Goal: Transaction & Acquisition: Purchase product/service

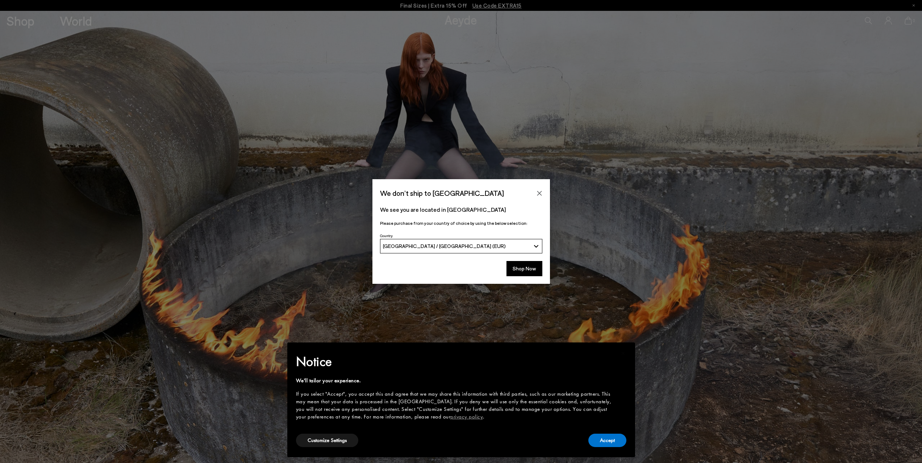
click at [529, 247] on div "[GEOGRAPHIC_DATA] / [GEOGRAPHIC_DATA] (EUR)" at bounding box center [456, 246] width 147 height 6
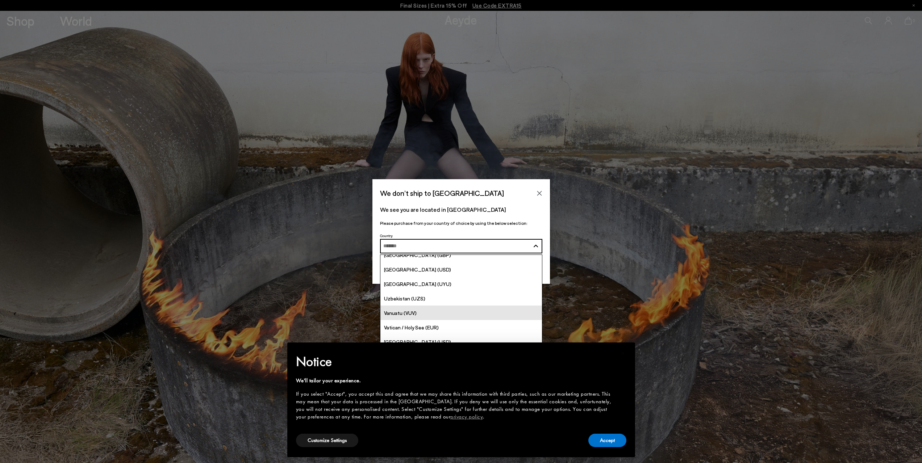
scroll to position [2821, 0]
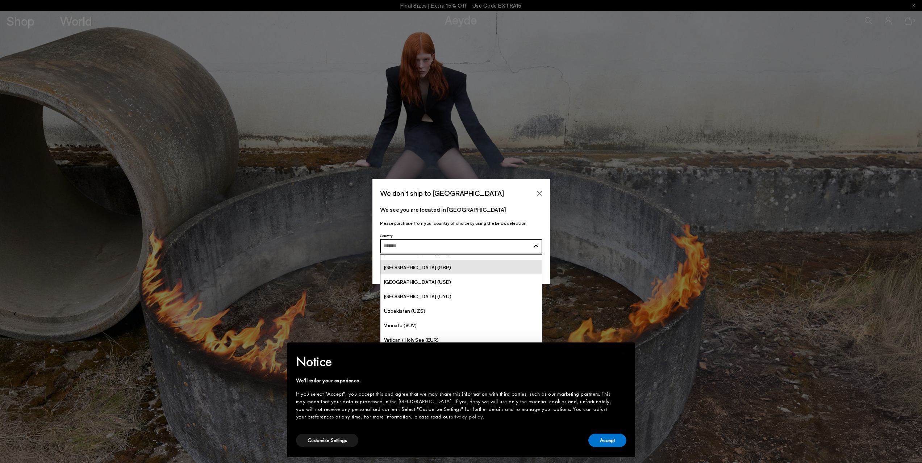
click at [472, 272] on link "[GEOGRAPHIC_DATA] (GBP)" at bounding box center [461, 267] width 162 height 14
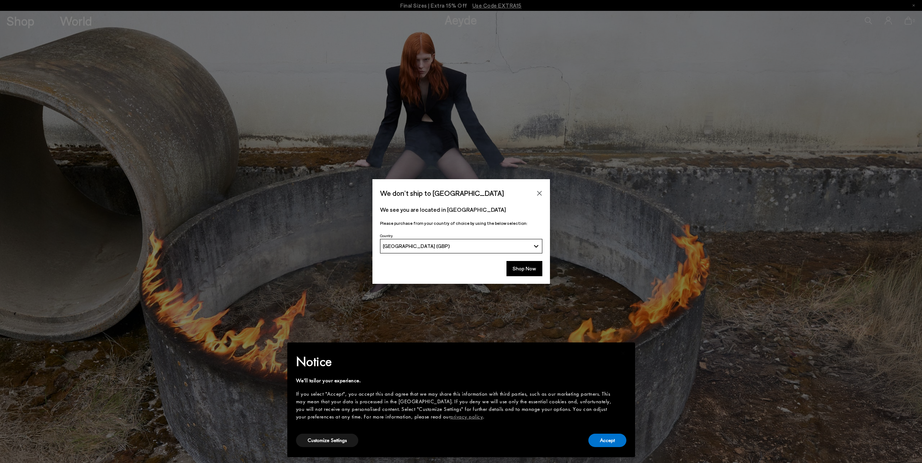
click at [547, 268] on div "Shop Now" at bounding box center [461, 270] width 178 height 27
click at [532, 270] on button "Shop Now" at bounding box center [525, 268] width 36 height 15
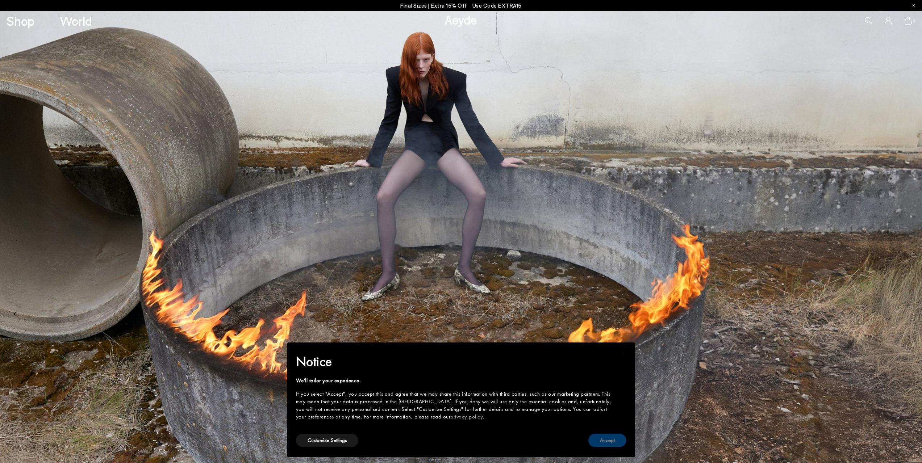
click at [601, 447] on button "Accept" at bounding box center [607, 440] width 38 height 13
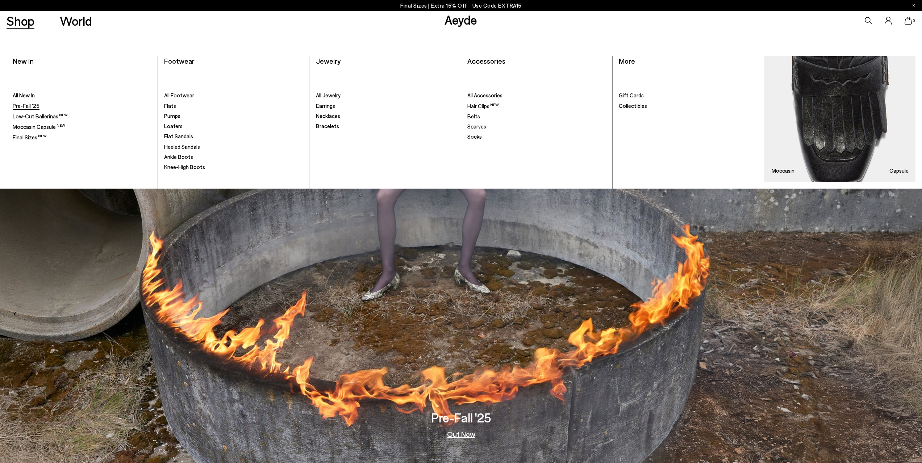
click at [33, 105] on span "Pre-Fall '25" at bounding box center [26, 106] width 27 height 7
